Goal: Download file/media

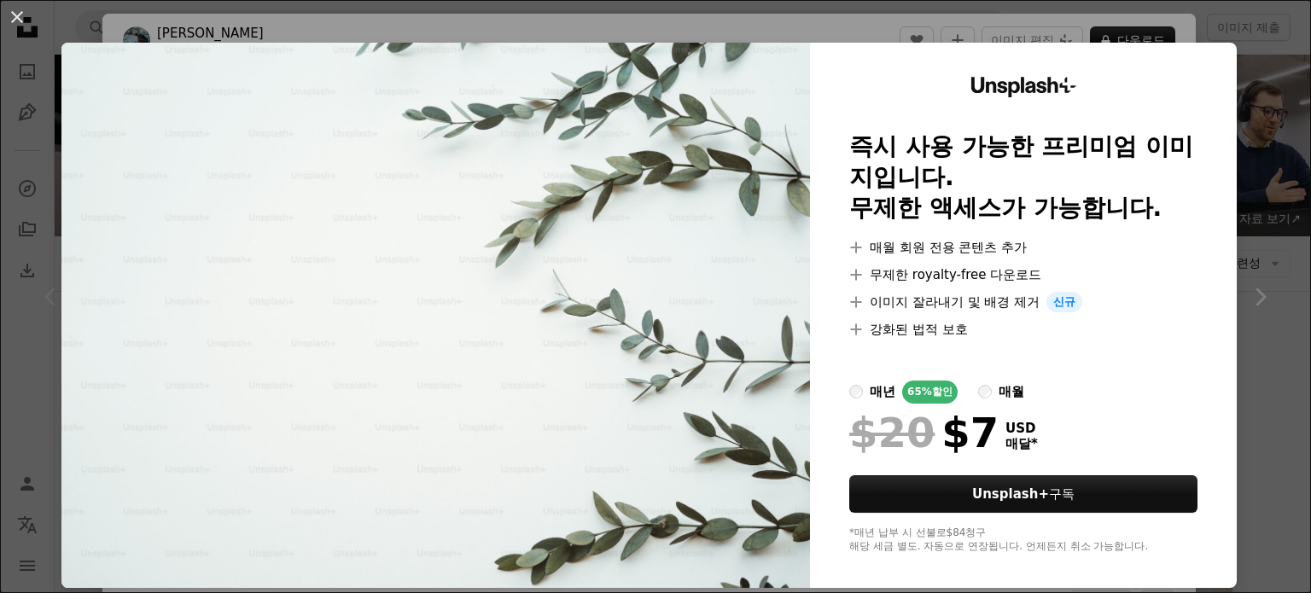
click at [859, 32] on div "An X shape Unsplash+ 즉시 사용 가능한 프리미엄 이미지입니다. 무제한 액세스가 가능합니다. A plus sign 매월 회원 전…" at bounding box center [655, 296] width 1311 height 593
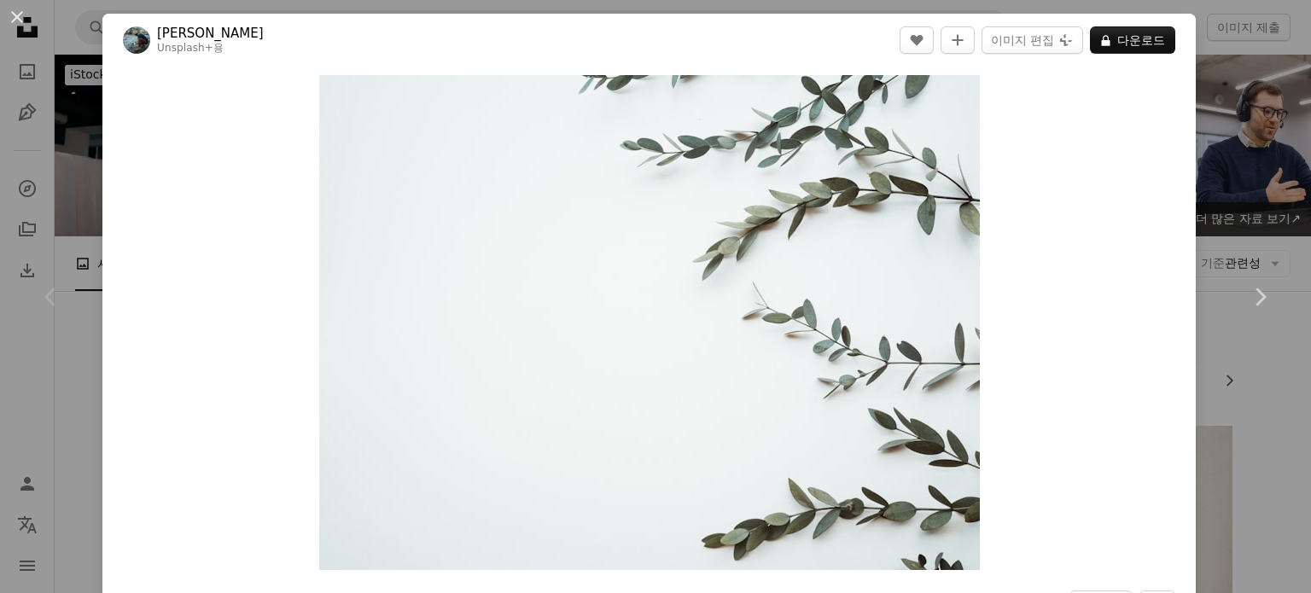
click at [1204, 168] on div "An X shape Chevron left Chevron right [PERSON_NAME] Unsplash+ 용 A heart A plus …" at bounding box center [655, 296] width 1311 height 593
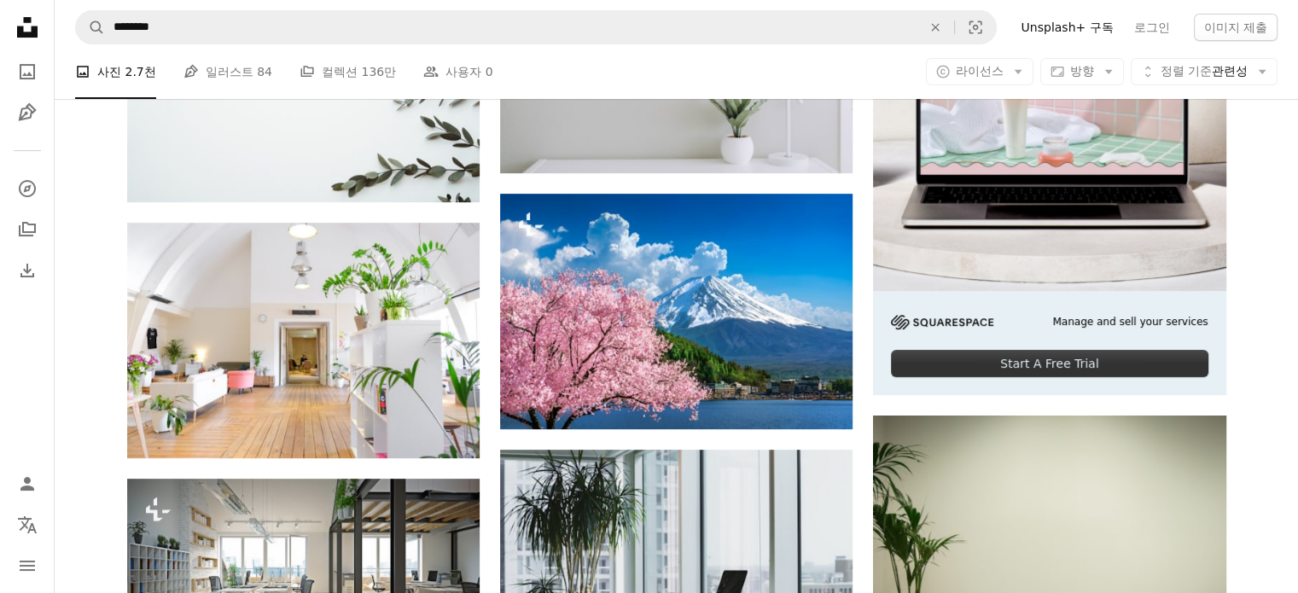
scroll to position [597, 0]
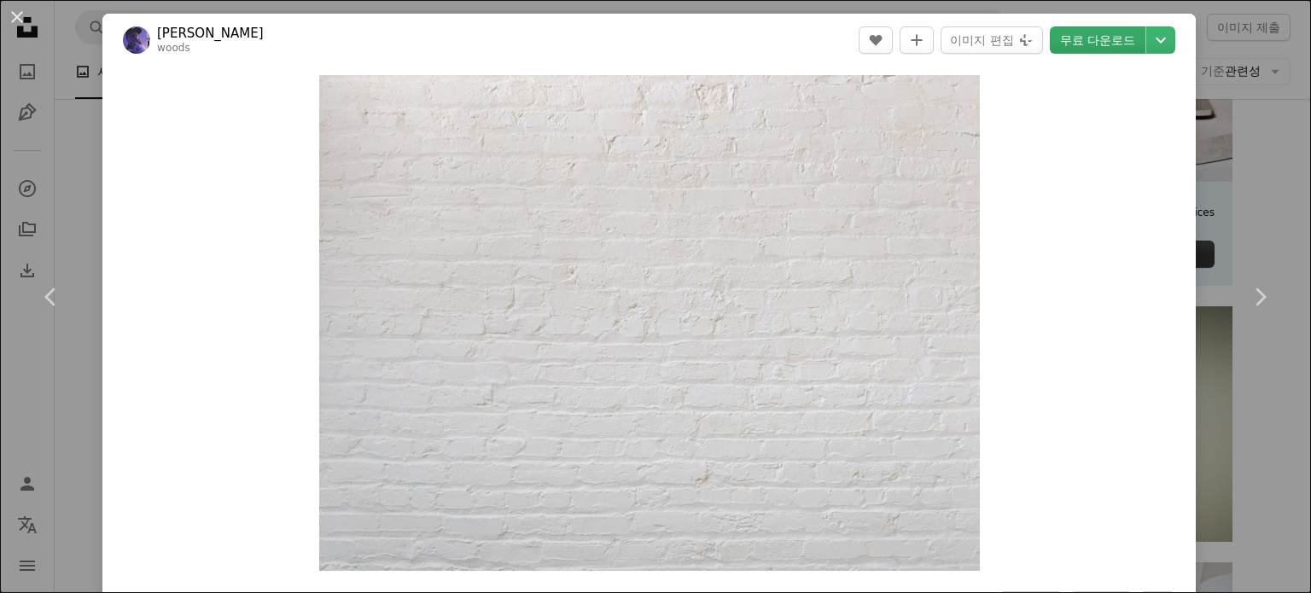
click at [1097, 48] on link "무료 다운로드" at bounding box center [1098, 39] width 96 height 27
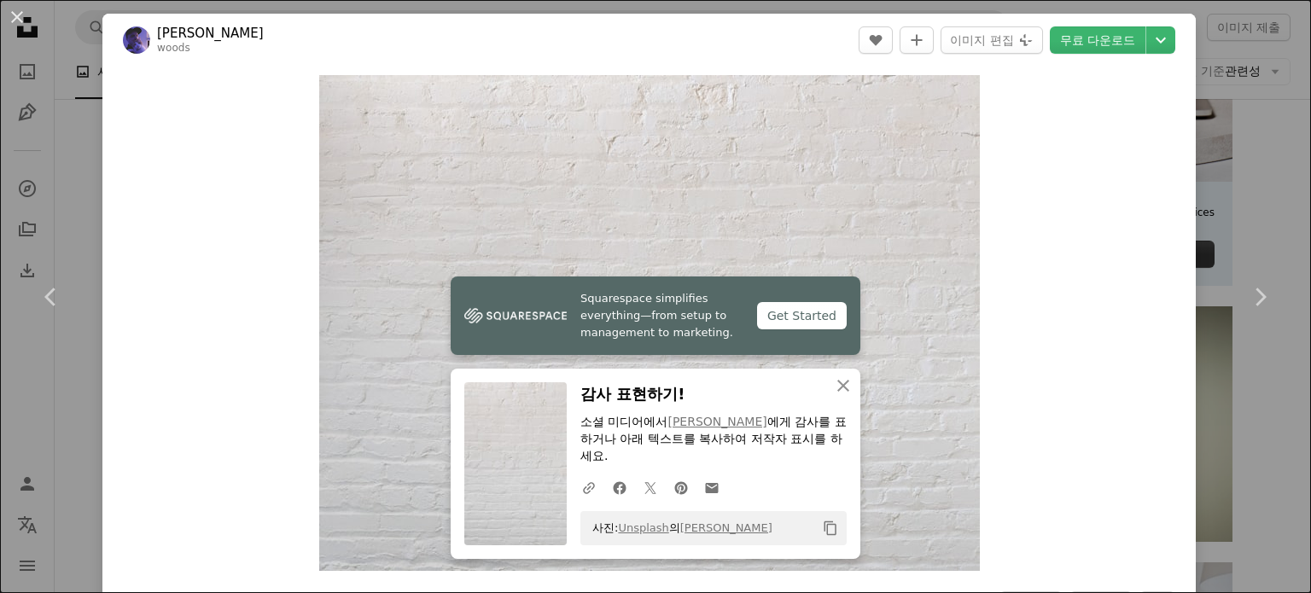
click at [1243, 161] on div "An X shape Chevron left Chevron right Squarespace simplifies everything—from se…" at bounding box center [655, 296] width 1311 height 593
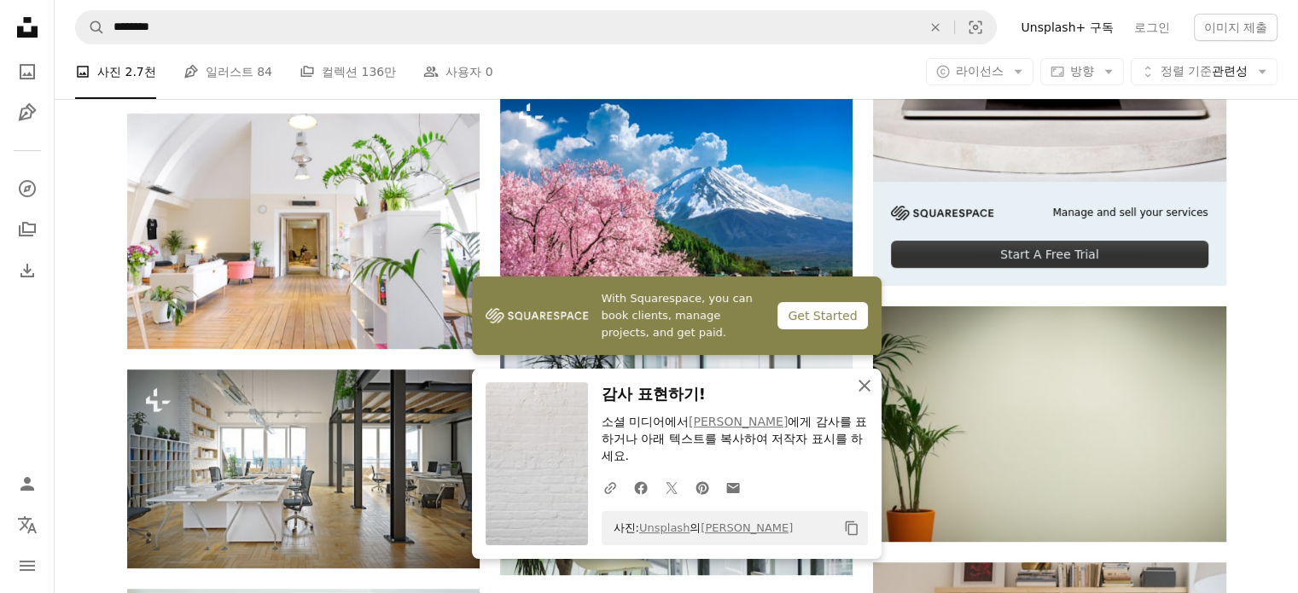
click at [867, 392] on icon "button" at bounding box center [865, 386] width 12 height 12
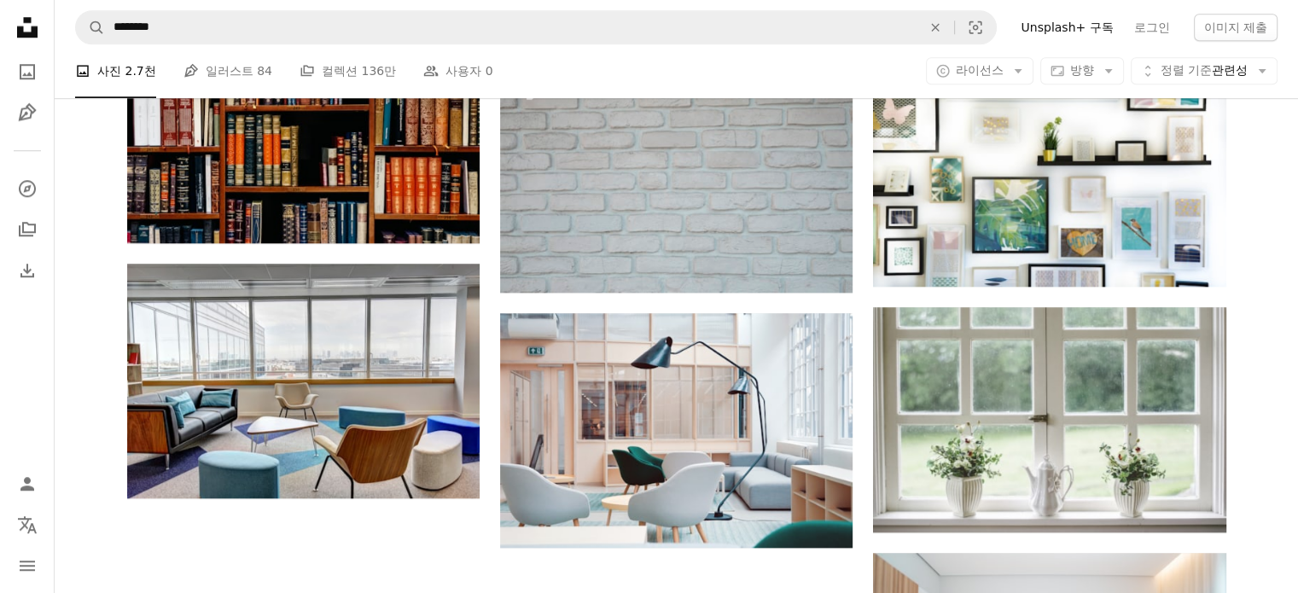
scroll to position [1792, 0]
